Goal: Check status: Check status

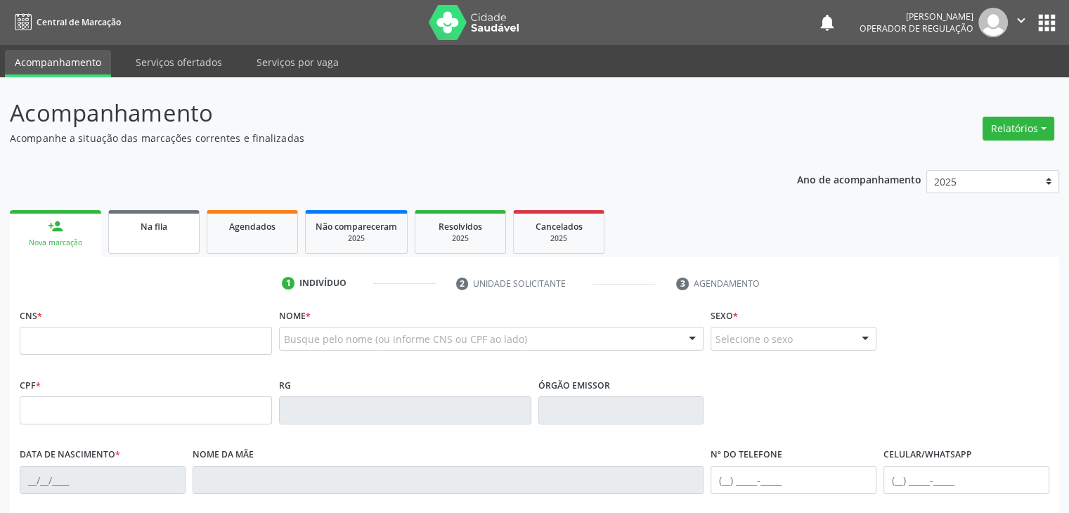
click at [160, 227] on span "Na fila" at bounding box center [154, 227] width 27 height 12
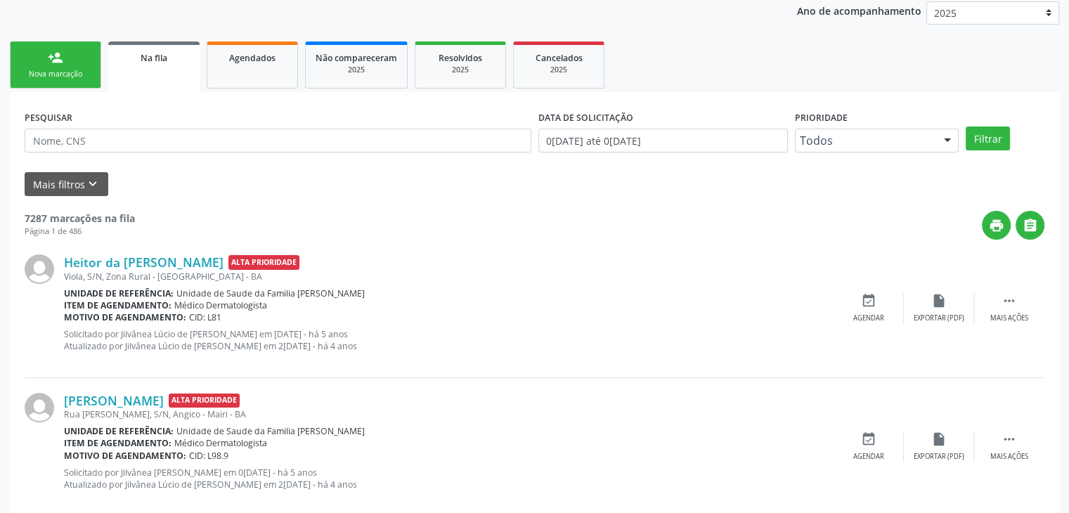
scroll to position [211, 0]
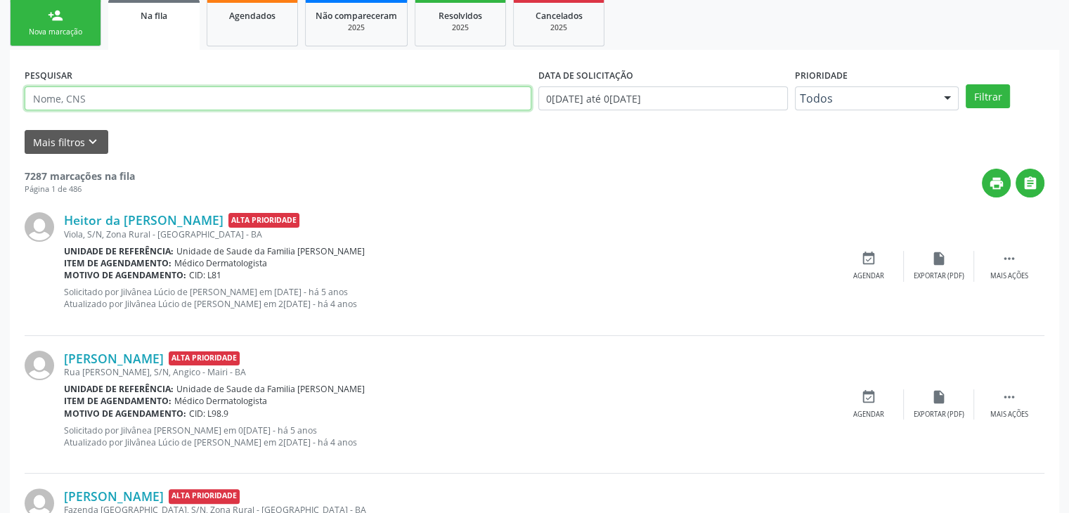
click at [112, 107] on input "text" at bounding box center [278, 98] width 507 height 24
type input "[DEMOGRAPHIC_DATA][PERSON_NAME]"
click at [966, 84] on button "Filtrar" at bounding box center [988, 96] width 44 height 24
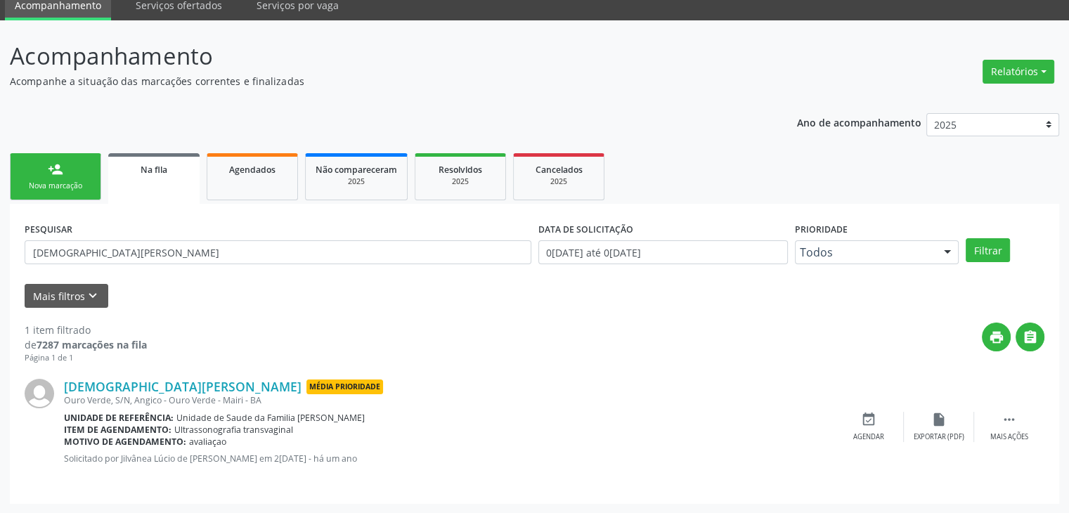
scroll to position [0, 0]
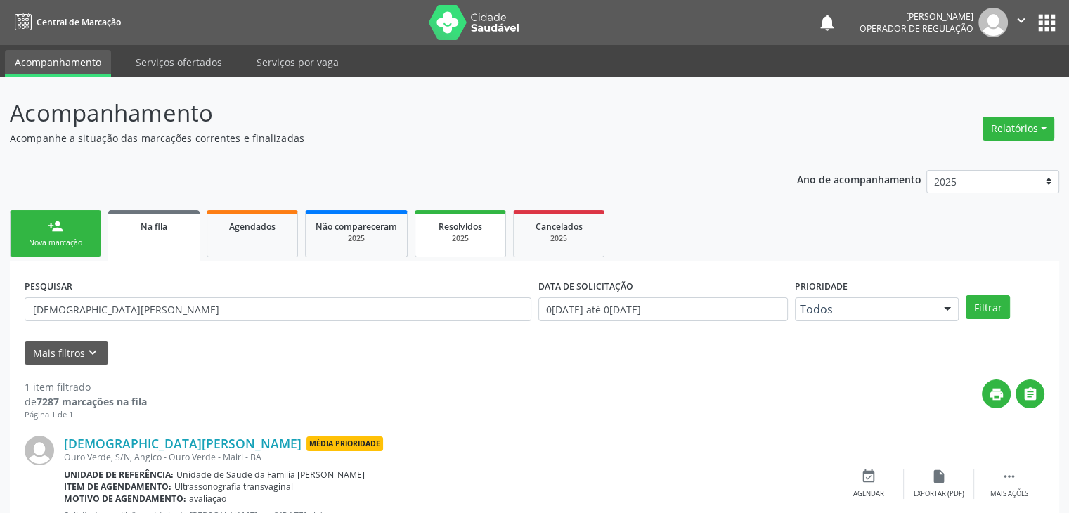
click at [457, 234] on div "2025" at bounding box center [460, 238] width 70 height 11
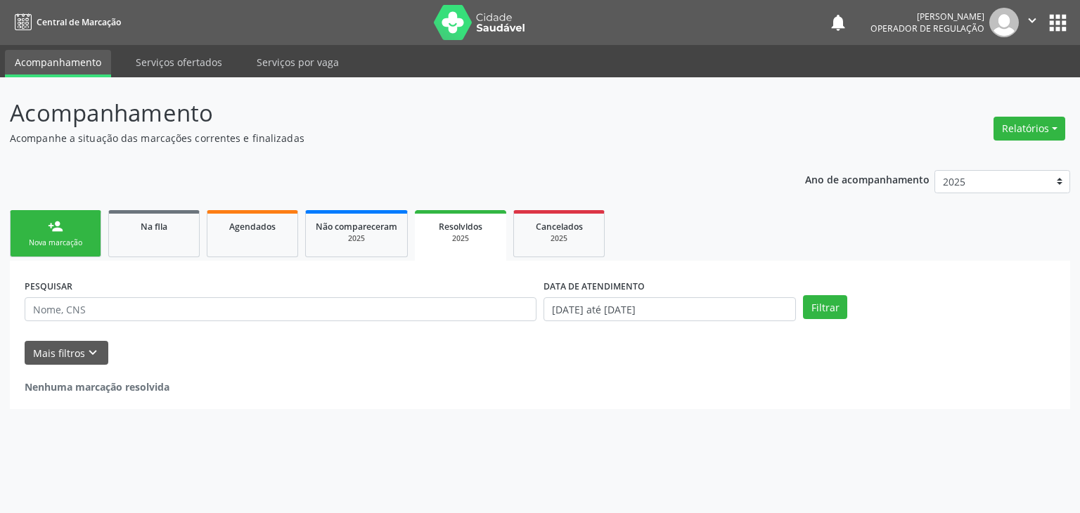
click at [650, 150] on div "Acompanhamento Acompanhe a situação das marcações correntes e finalizadas Relat…" at bounding box center [540, 253] width 1060 height 314
click at [643, 182] on div "Ano de acompanhamento 2025 2024 2023 2022 2021 2020 2019 person_add Nova marcaç…" at bounding box center [540, 285] width 1060 height 250
click at [540, 105] on p "Acompanhamento" at bounding box center [381, 113] width 742 height 35
click at [366, 292] on div "PESQUISAR" at bounding box center [280, 303] width 519 height 55
click at [365, 313] on input "text" at bounding box center [281, 309] width 512 height 24
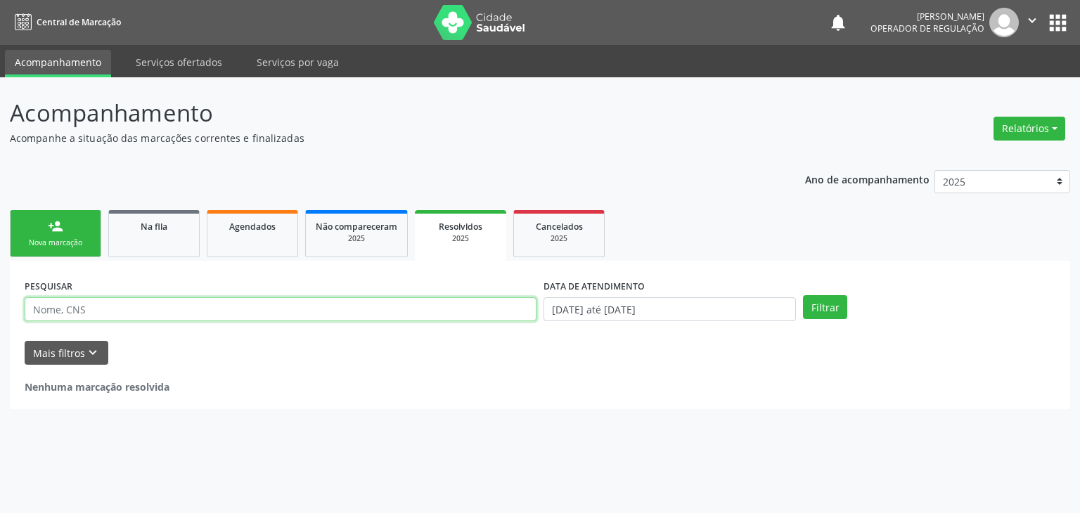
click at [321, 315] on input "text" at bounding box center [281, 309] width 512 height 24
click at [136, 317] on input "text" at bounding box center [281, 309] width 512 height 24
type input "kerle gean"
click at [803, 295] on button "Filtrar" at bounding box center [825, 307] width 44 height 24
click at [175, 316] on input "kerle gean" at bounding box center [281, 309] width 512 height 24
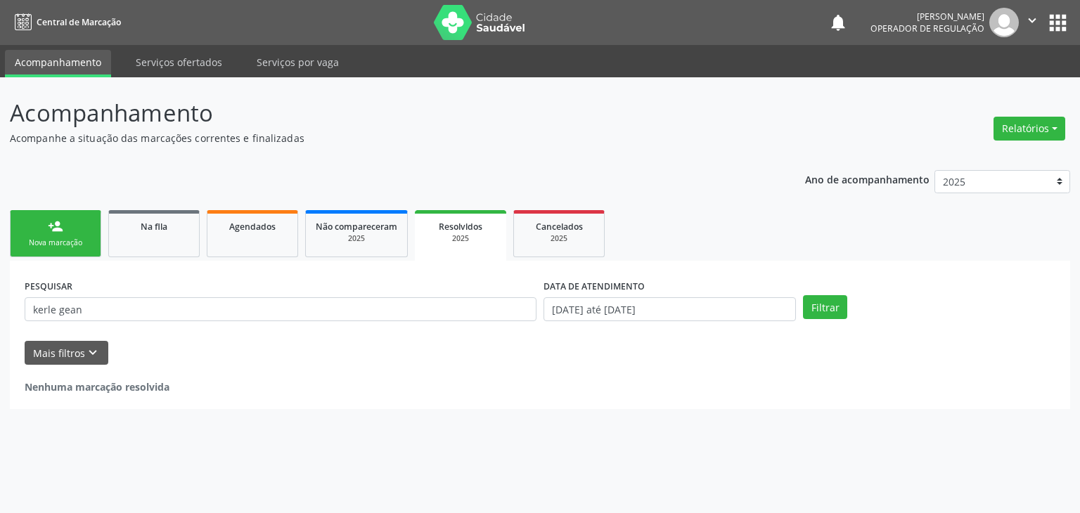
click at [112, 194] on div "Ano de acompanhamento 2025 2024 2023 2022 2021 2020 2019 person_add Nova marcaç…" at bounding box center [540, 285] width 1060 height 250
click at [143, 276] on div "PESQUISAR kerle gean" at bounding box center [280, 303] width 519 height 55
click at [146, 259] on ul "person_add Nova marcação Na fila Agendados Não compareceram 2025 Resolvidos 202…" at bounding box center [540, 234] width 1060 height 54
click at [152, 226] on span "Na fila" at bounding box center [154, 227] width 27 height 12
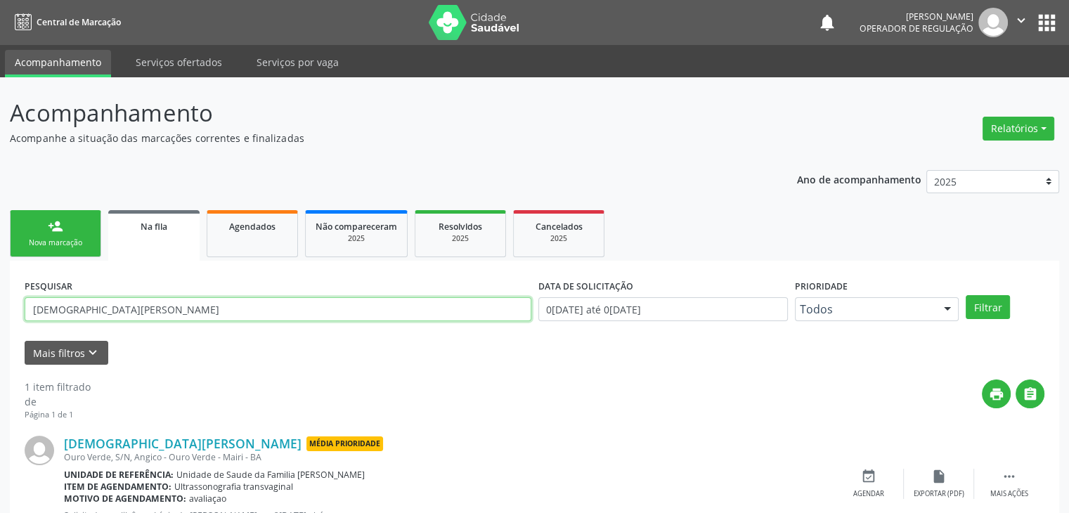
drag, startPoint x: 205, startPoint y: 312, endPoint x: 0, endPoint y: 336, distance: 206.6
click at [0, 336] on div "Acompanhamento Acompanhe a situação das marcações correntes e finalizadas Relat…" at bounding box center [534, 323] width 1069 height 493
click at [966, 295] on button "Filtrar" at bounding box center [988, 307] width 44 height 24
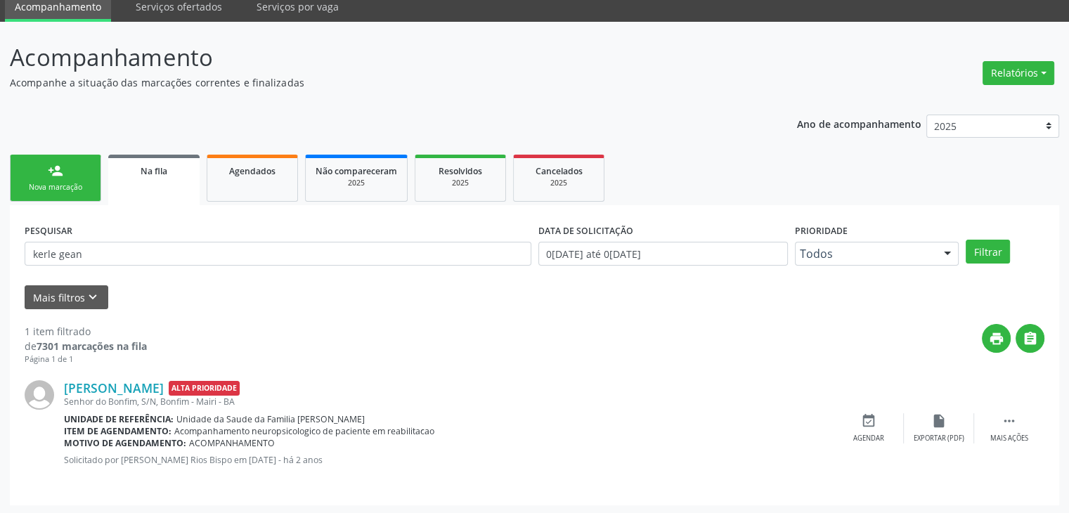
scroll to position [57, 0]
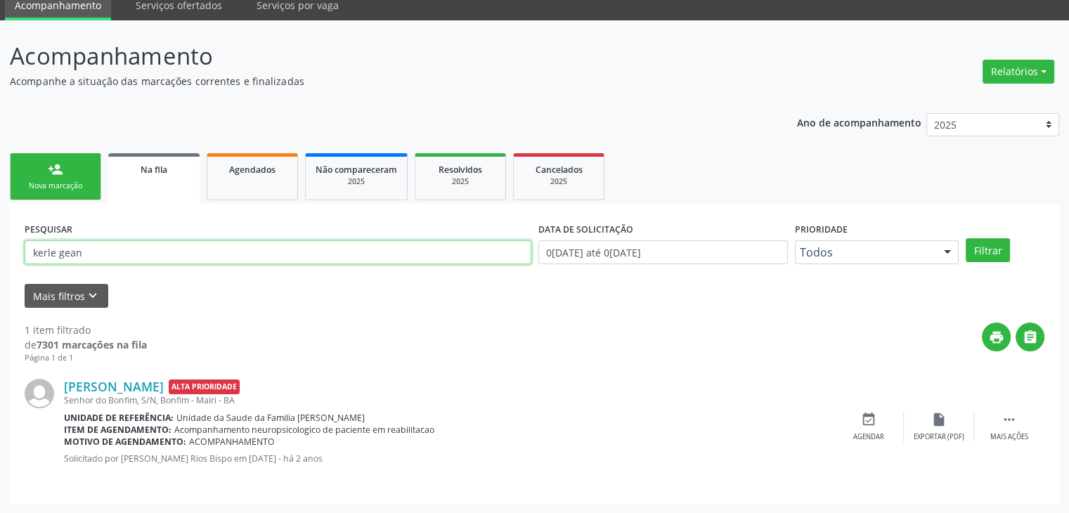
drag, startPoint x: 133, startPoint y: 251, endPoint x: 0, endPoint y: 280, distance: 136.1
click at [0, 280] on div "Acompanhamento Acompanhe a situação das marcações correntes e finalizadas Relat…" at bounding box center [534, 266] width 1069 height 493
type input "[PERSON_NAME]"
click at [966, 238] on button "Filtrar" at bounding box center [988, 250] width 44 height 24
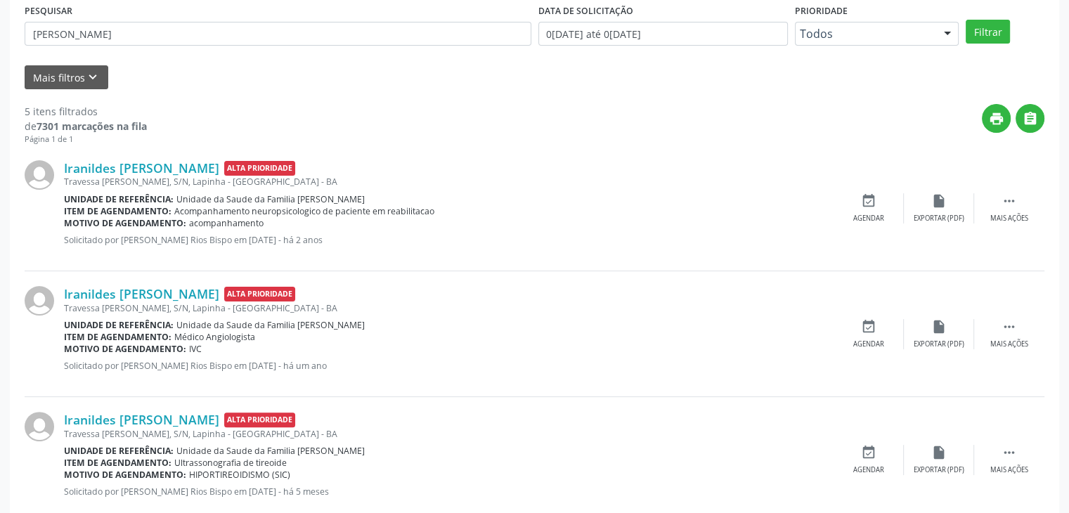
scroll to position [0, 0]
